Goal: Information Seeking & Learning: Learn about a topic

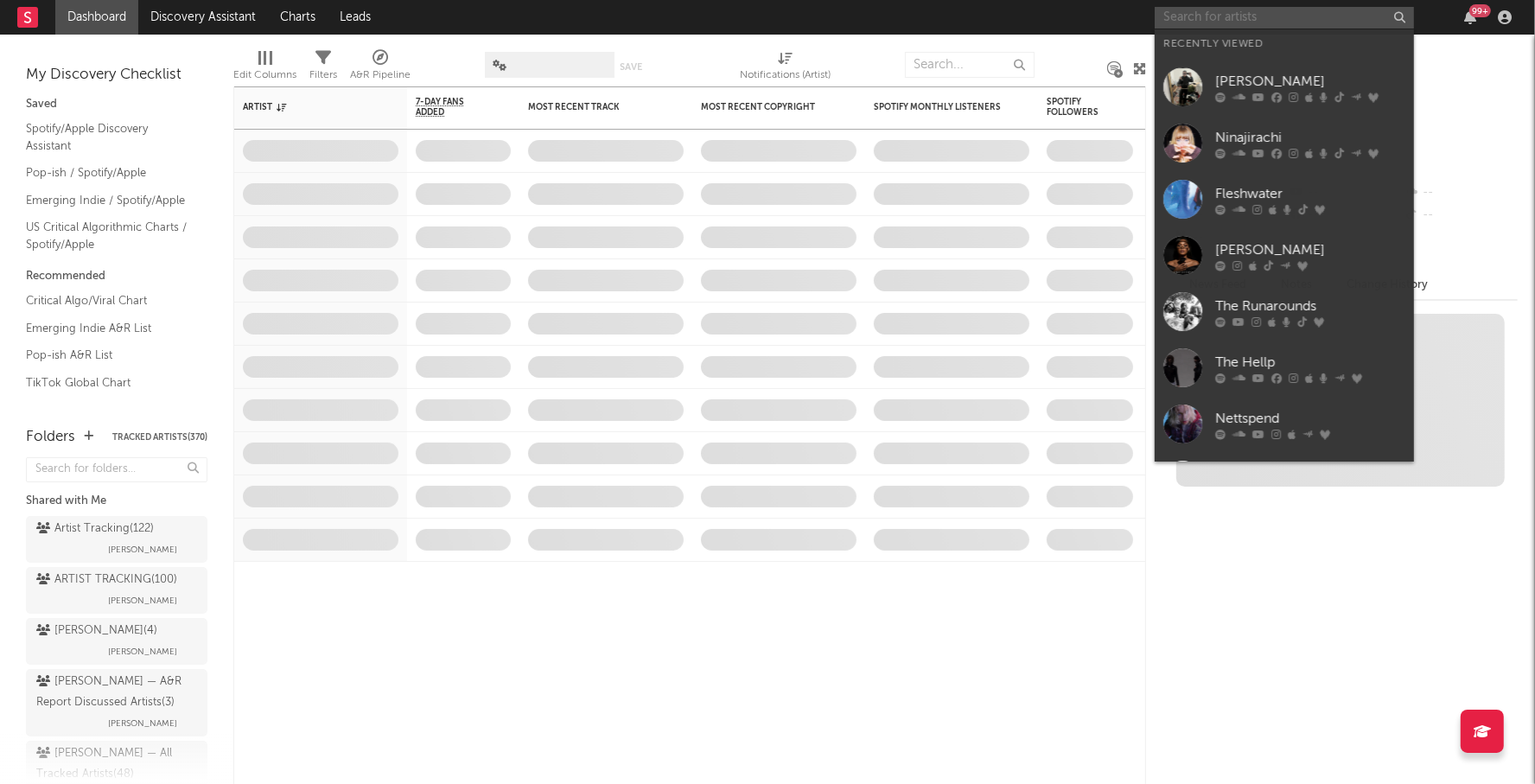
click at [1180, 18] on input "text" at bounding box center [1284, 17] width 260 height 21
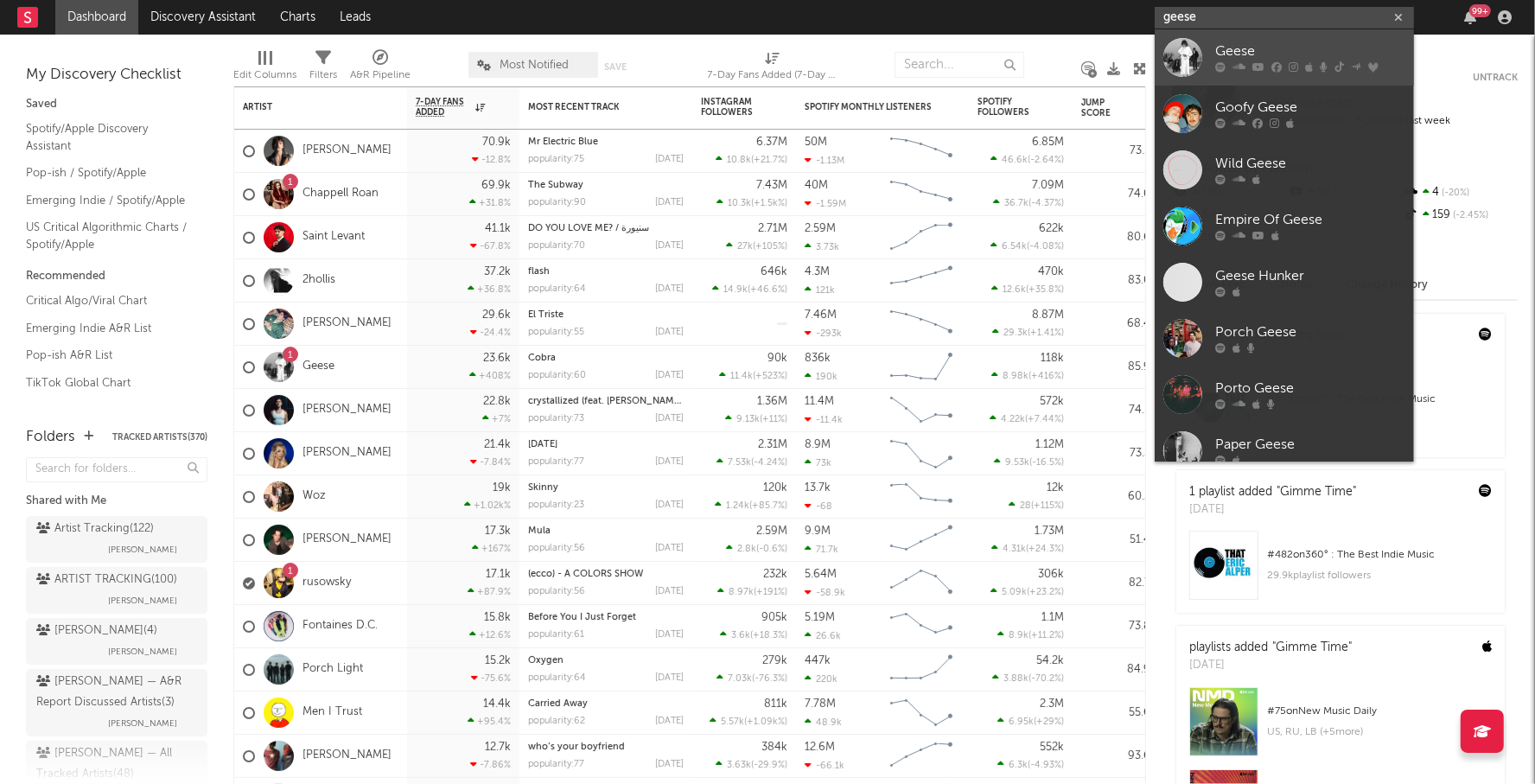
type input "geese"
click at [1230, 43] on div "Geese" at bounding box center [1310, 52] width 190 height 21
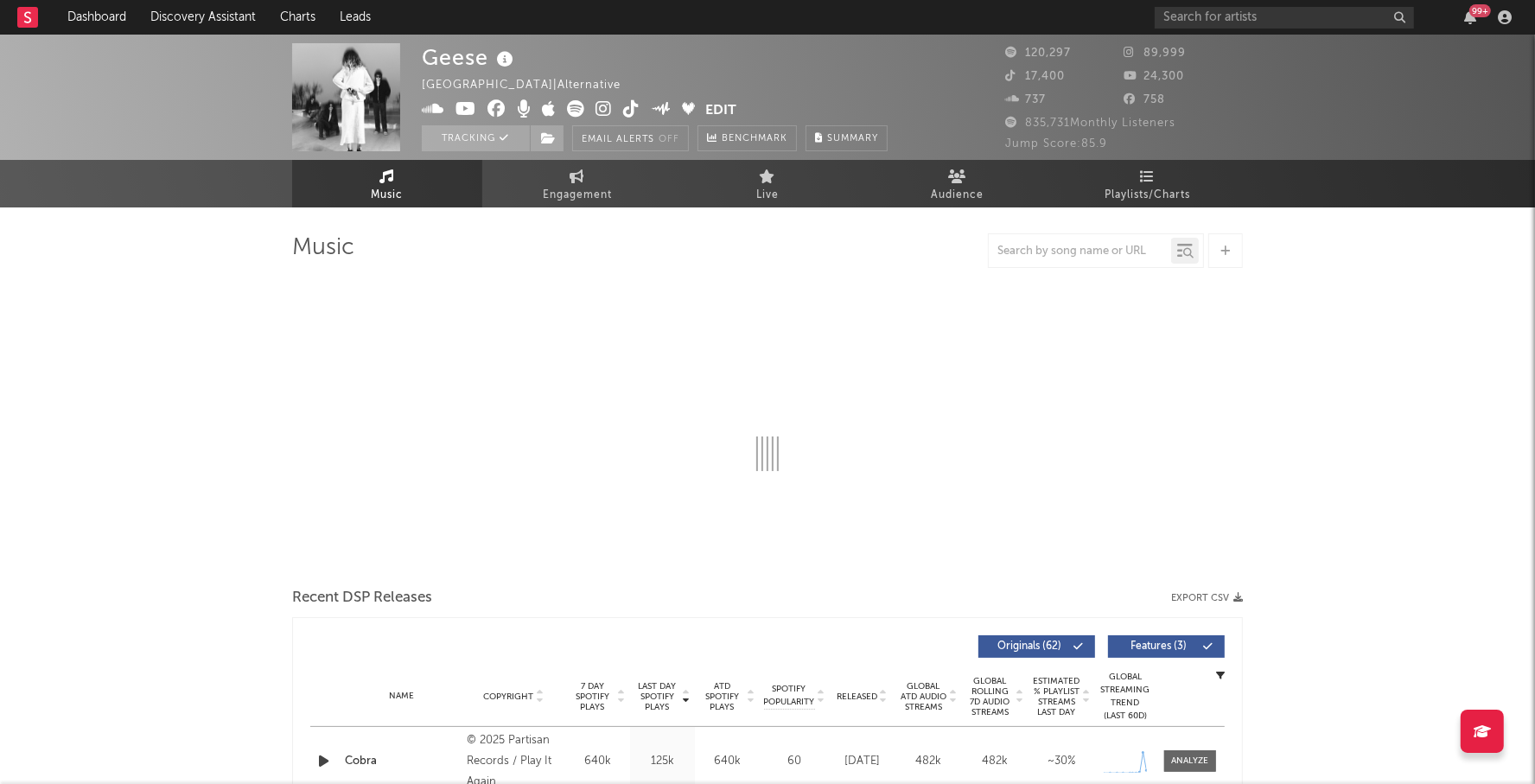
select select "6m"
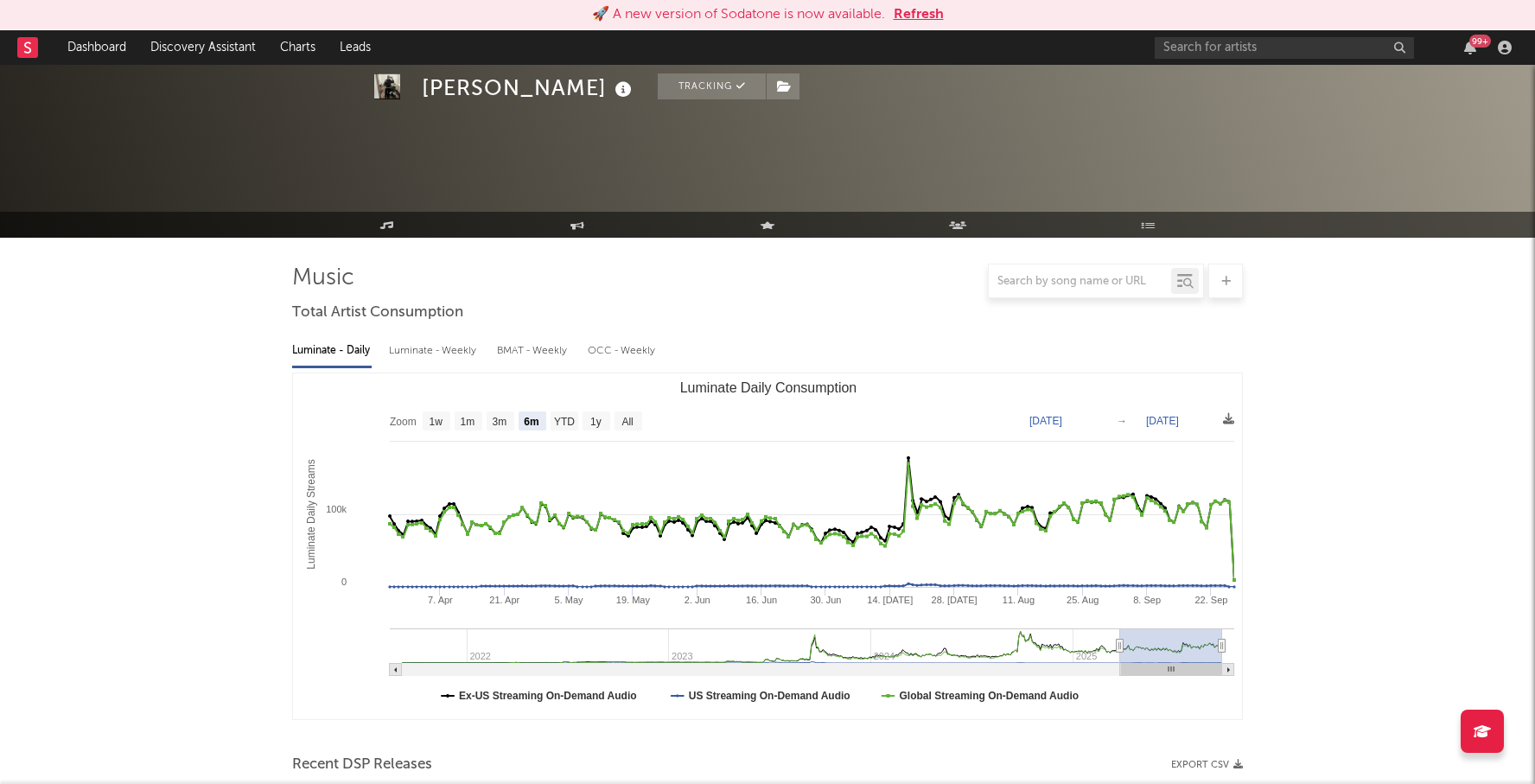
select select "6m"
